Goal: Check status: Check status

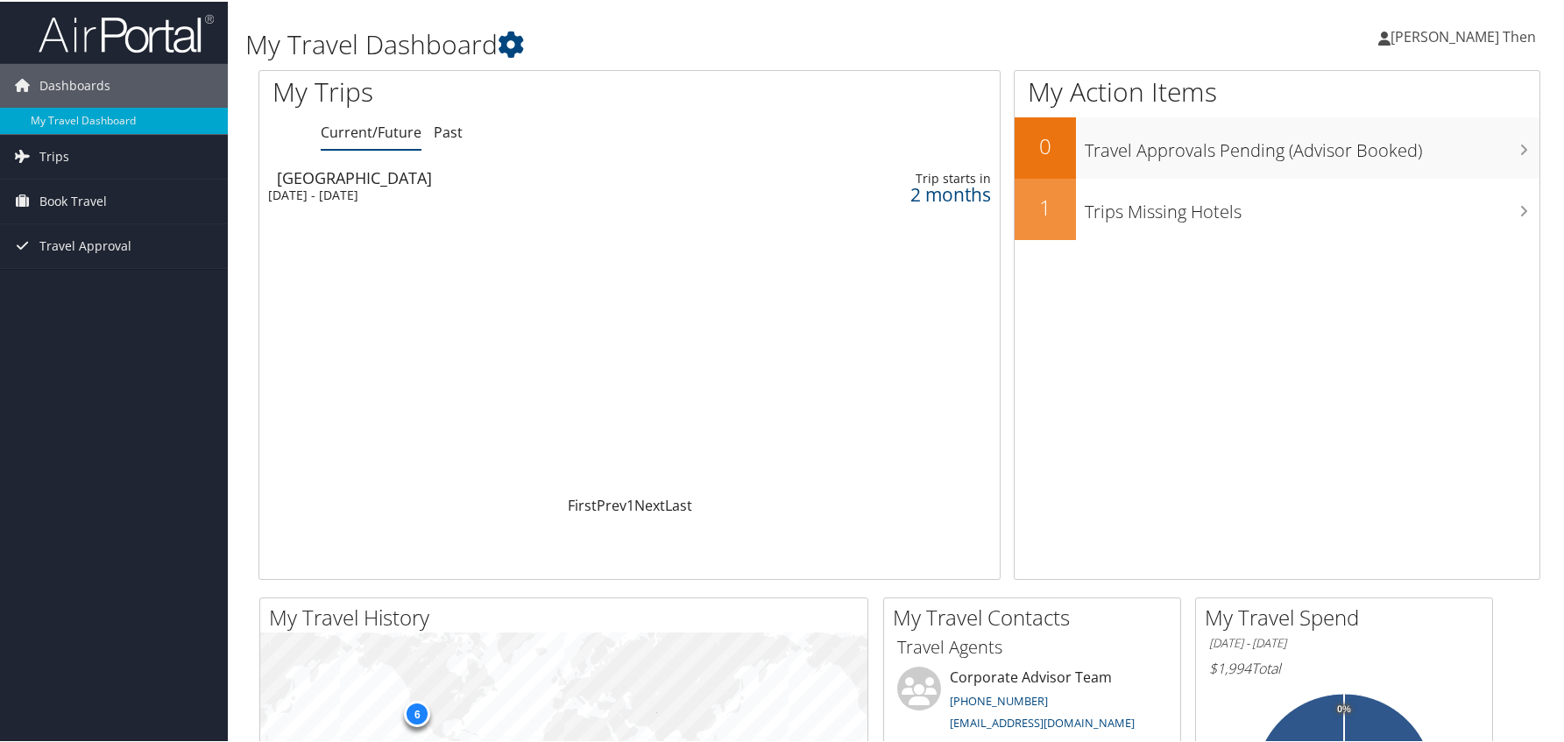
click at [372, 179] on div "[GEOGRAPHIC_DATA]" at bounding box center [494, 176] width 434 height 16
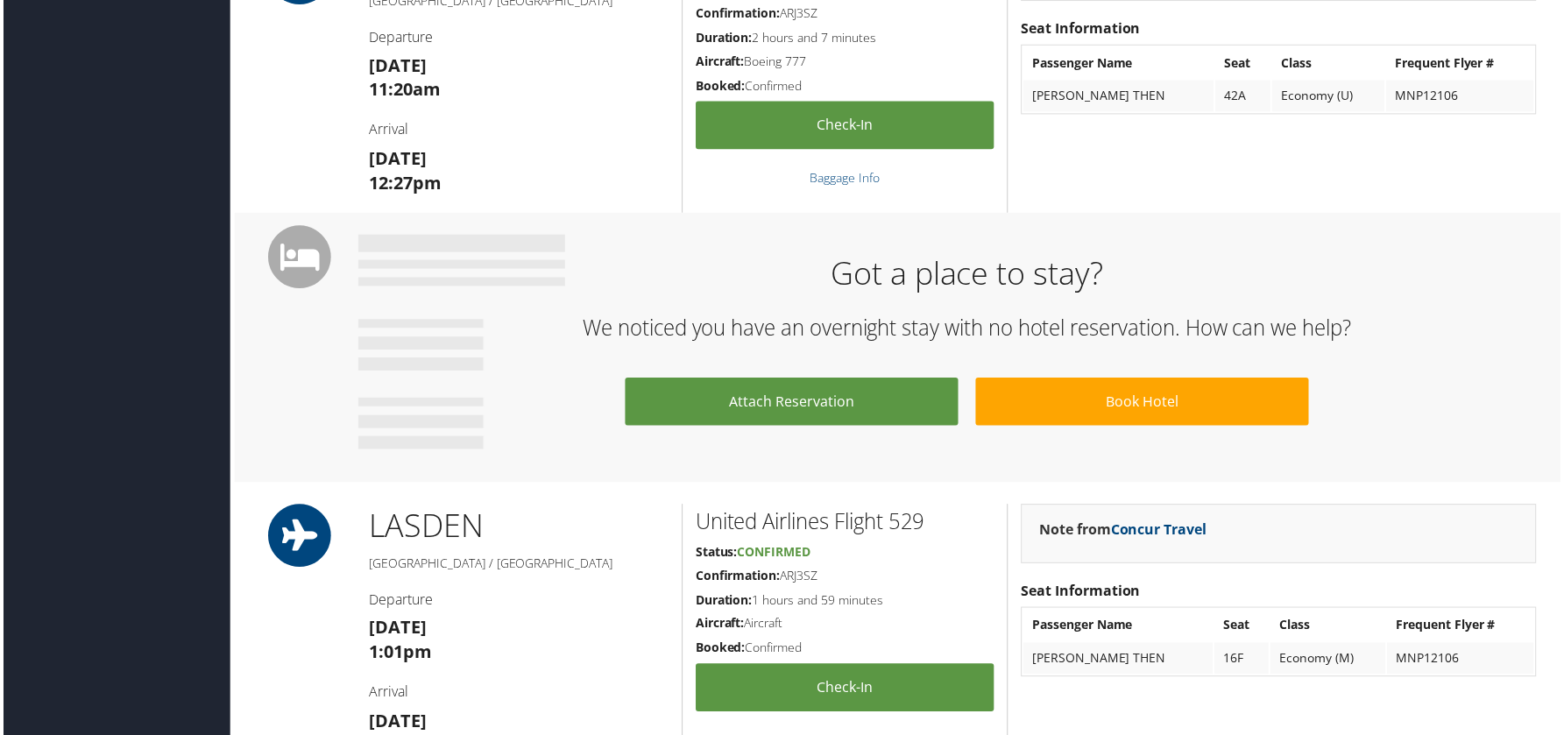
scroll to position [701, 0]
